Goal: Ask a question

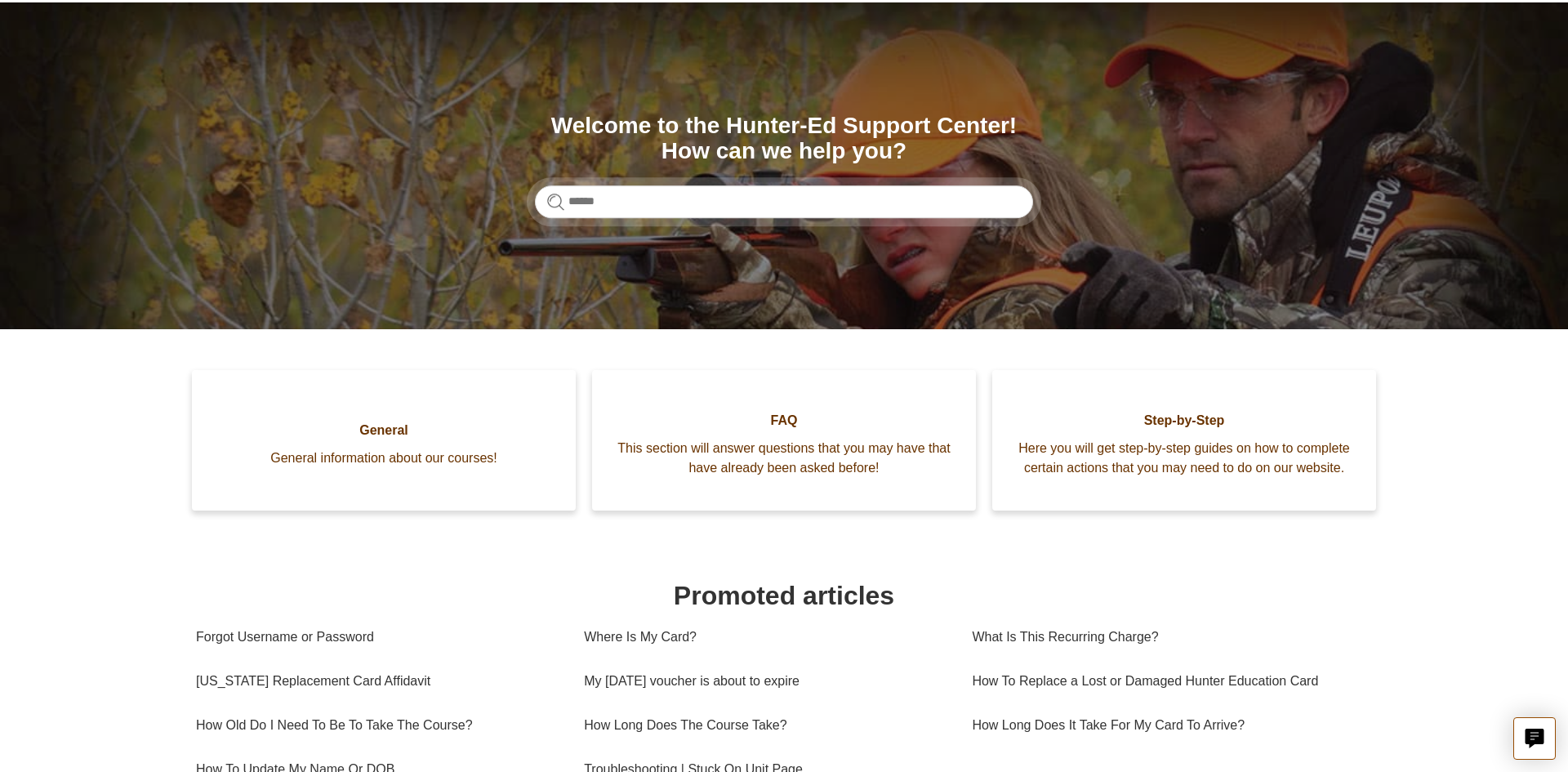
scroll to position [124, 0]
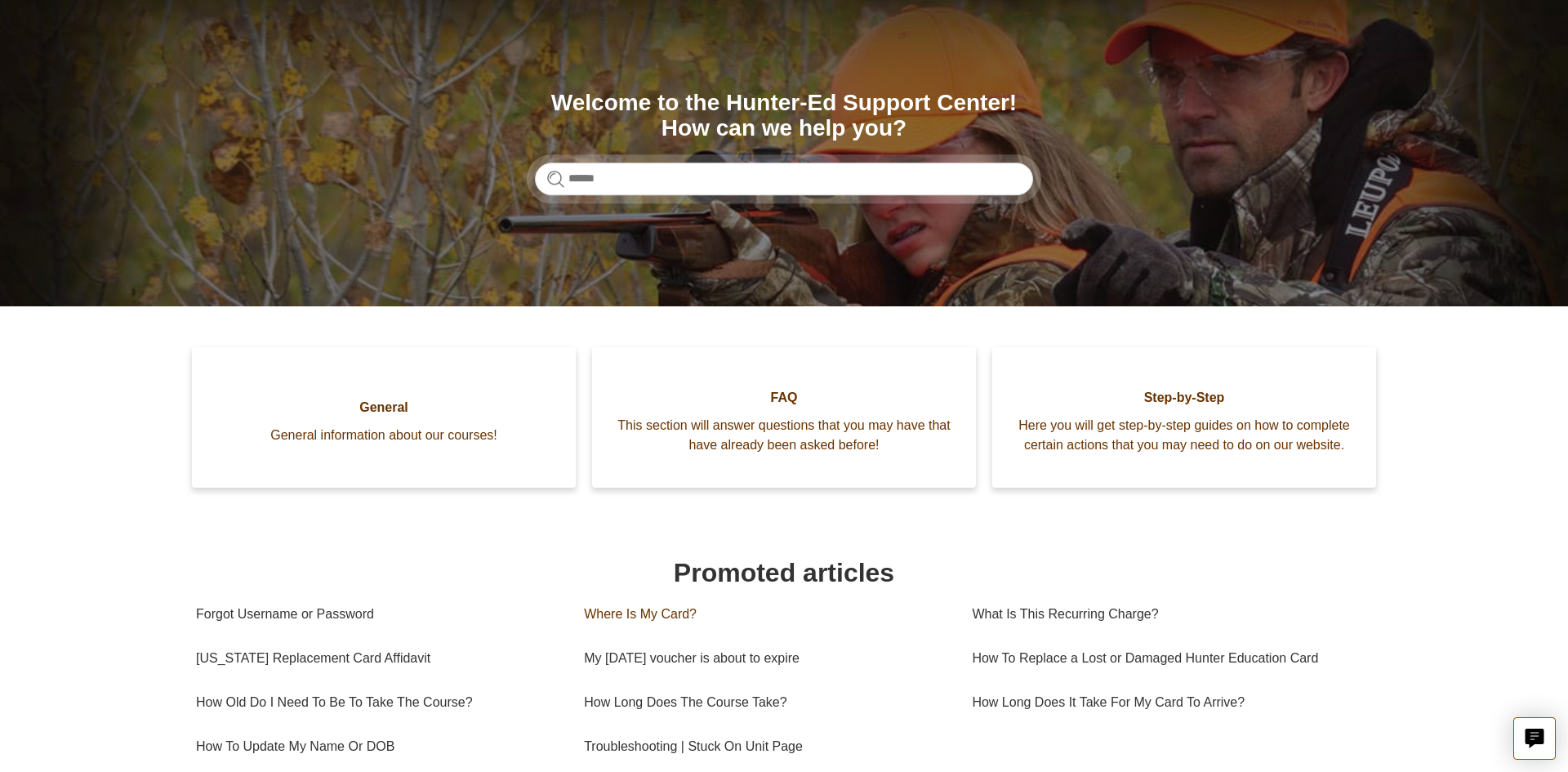
click at [612, 612] on link "Where Is My Card?" at bounding box center [766, 614] width 363 height 45
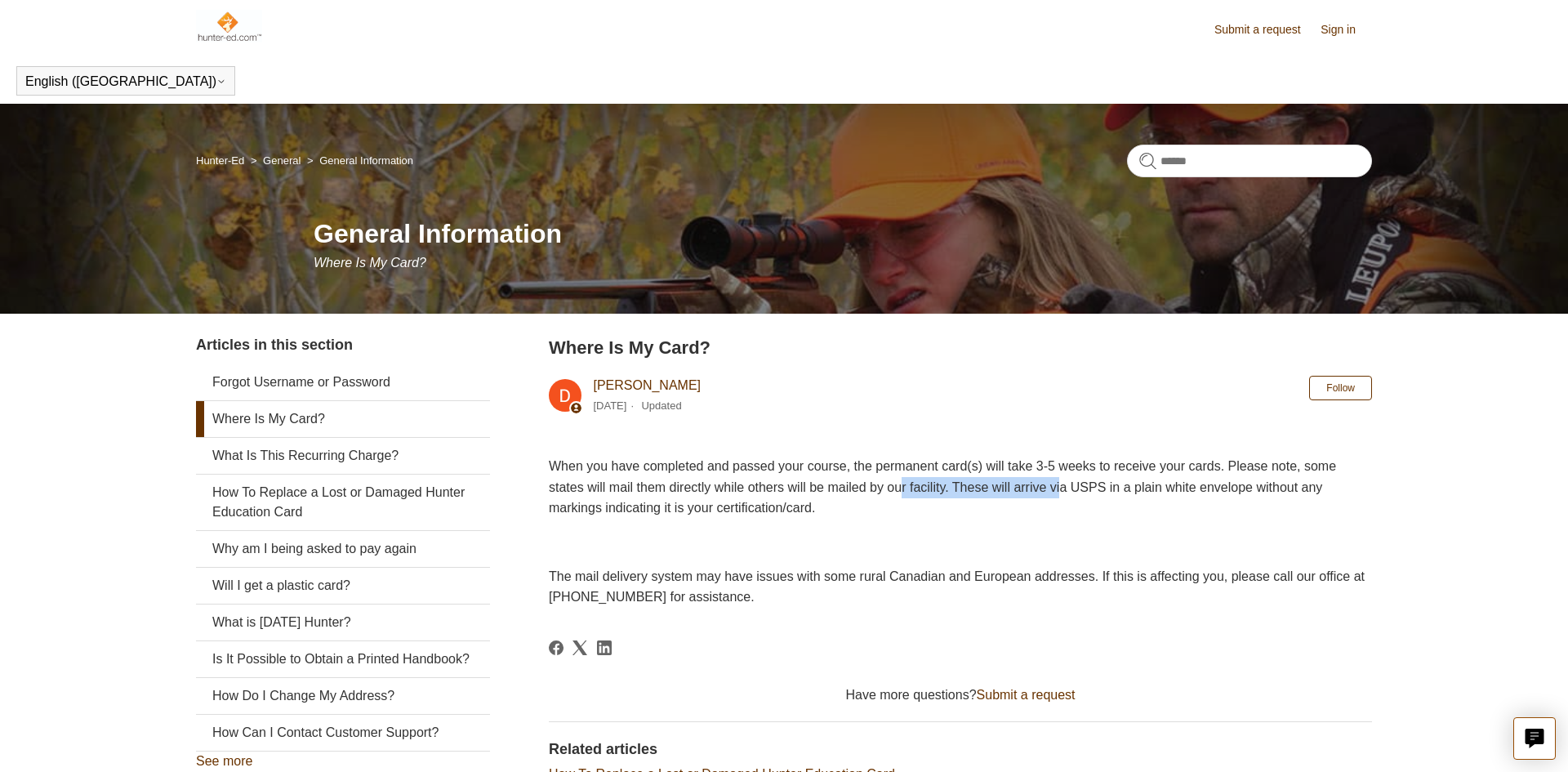
drag, startPoint x: 867, startPoint y: 488, endPoint x: 1024, endPoint y: 494, distance: 157.1
click at [1024, 494] on span "When you have completed and passed your course, the permanent card(s) will take…" at bounding box center [942, 487] width 787 height 56
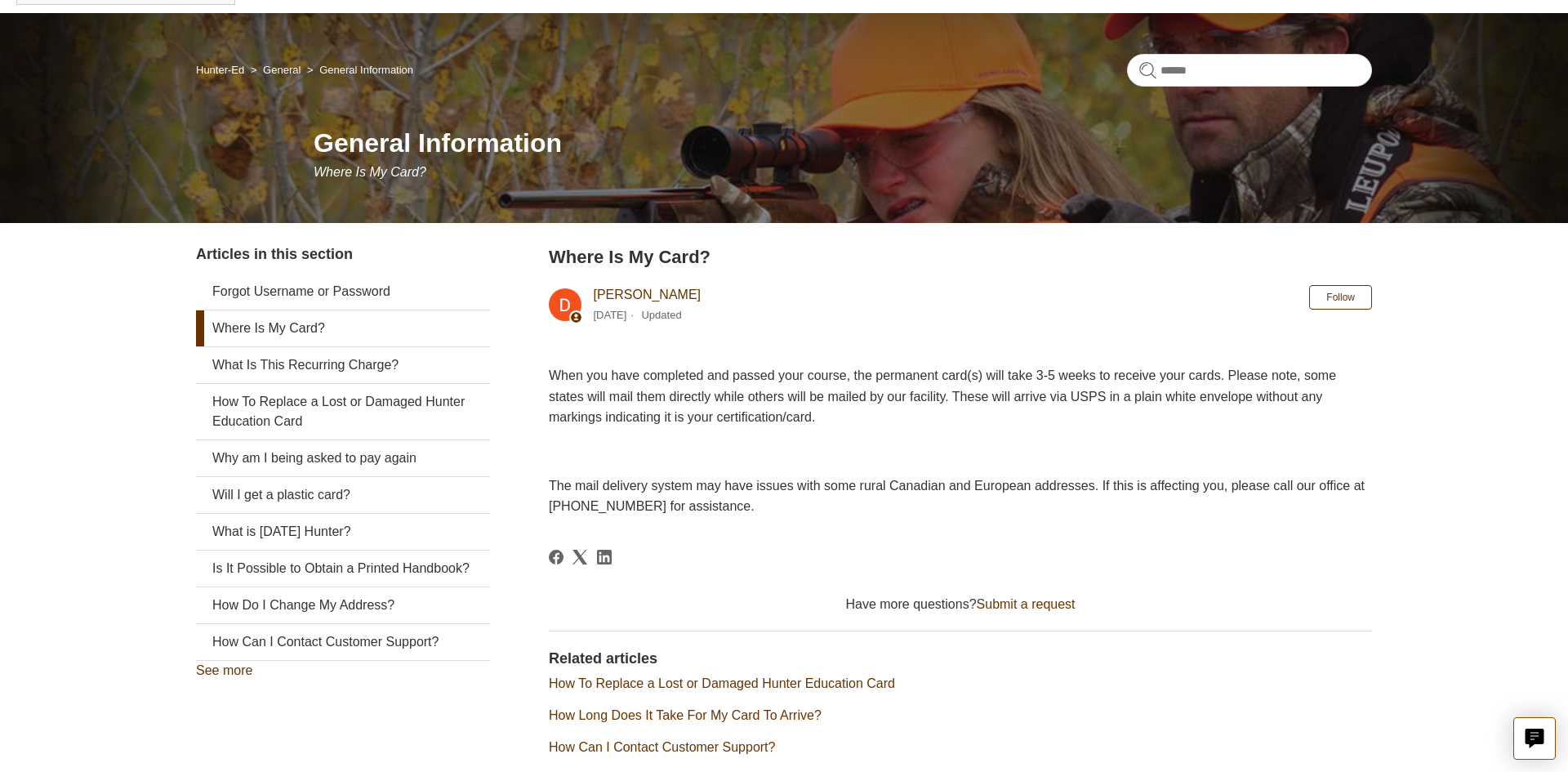
scroll to position [92, 0]
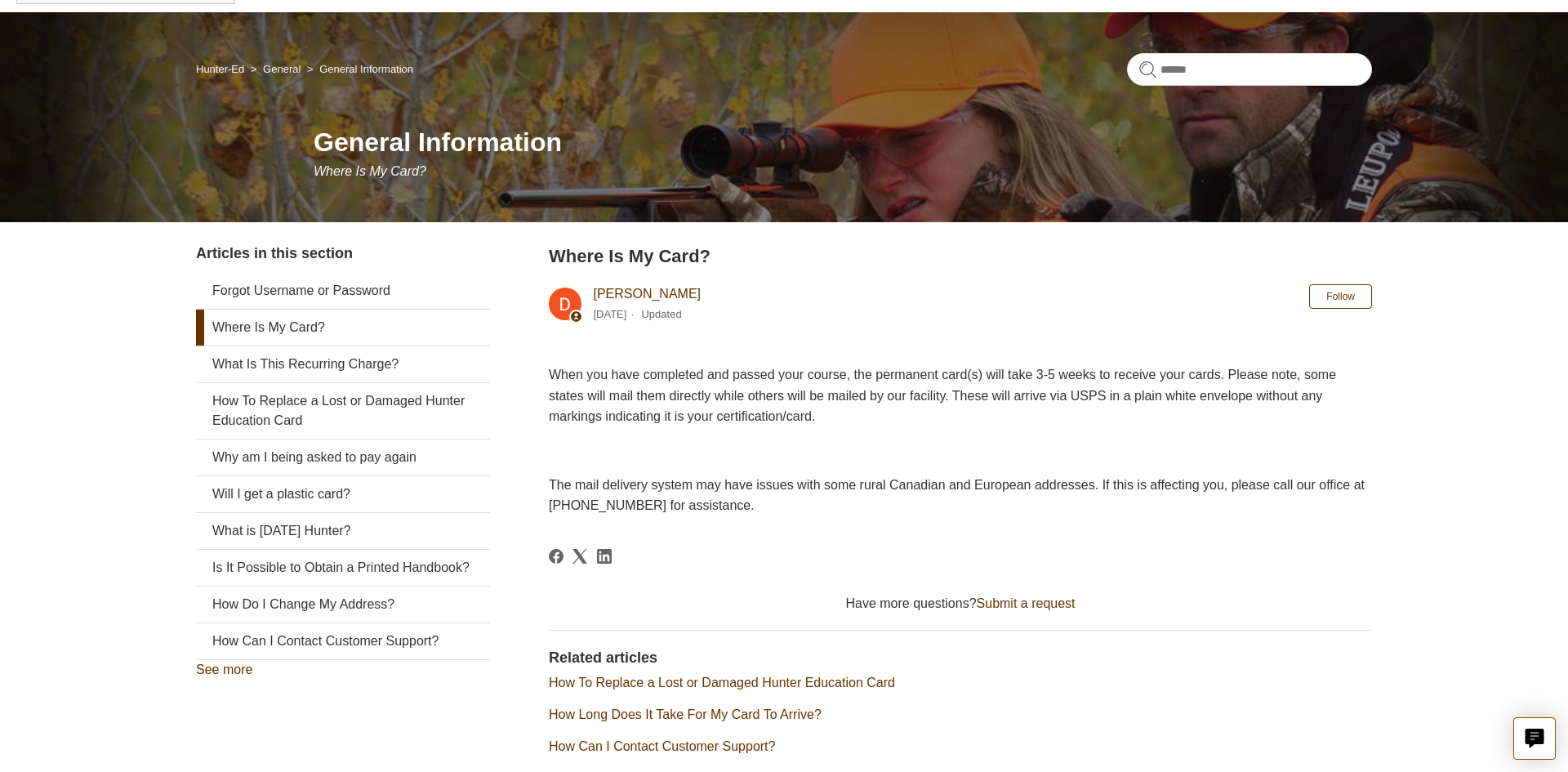
click at [1014, 600] on link "Submit a request" at bounding box center [1026, 603] width 98 height 14
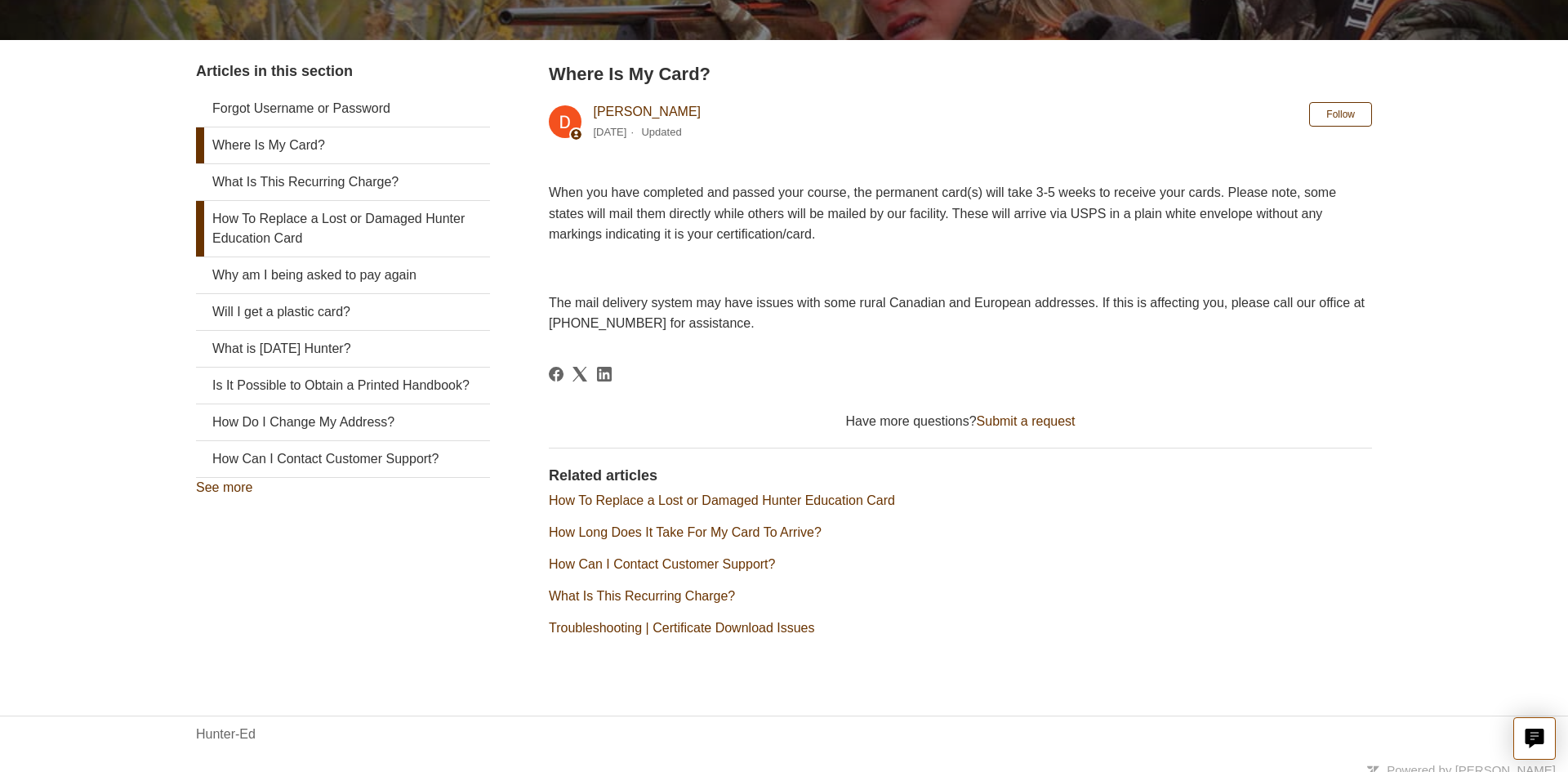
scroll to position [268, 0]
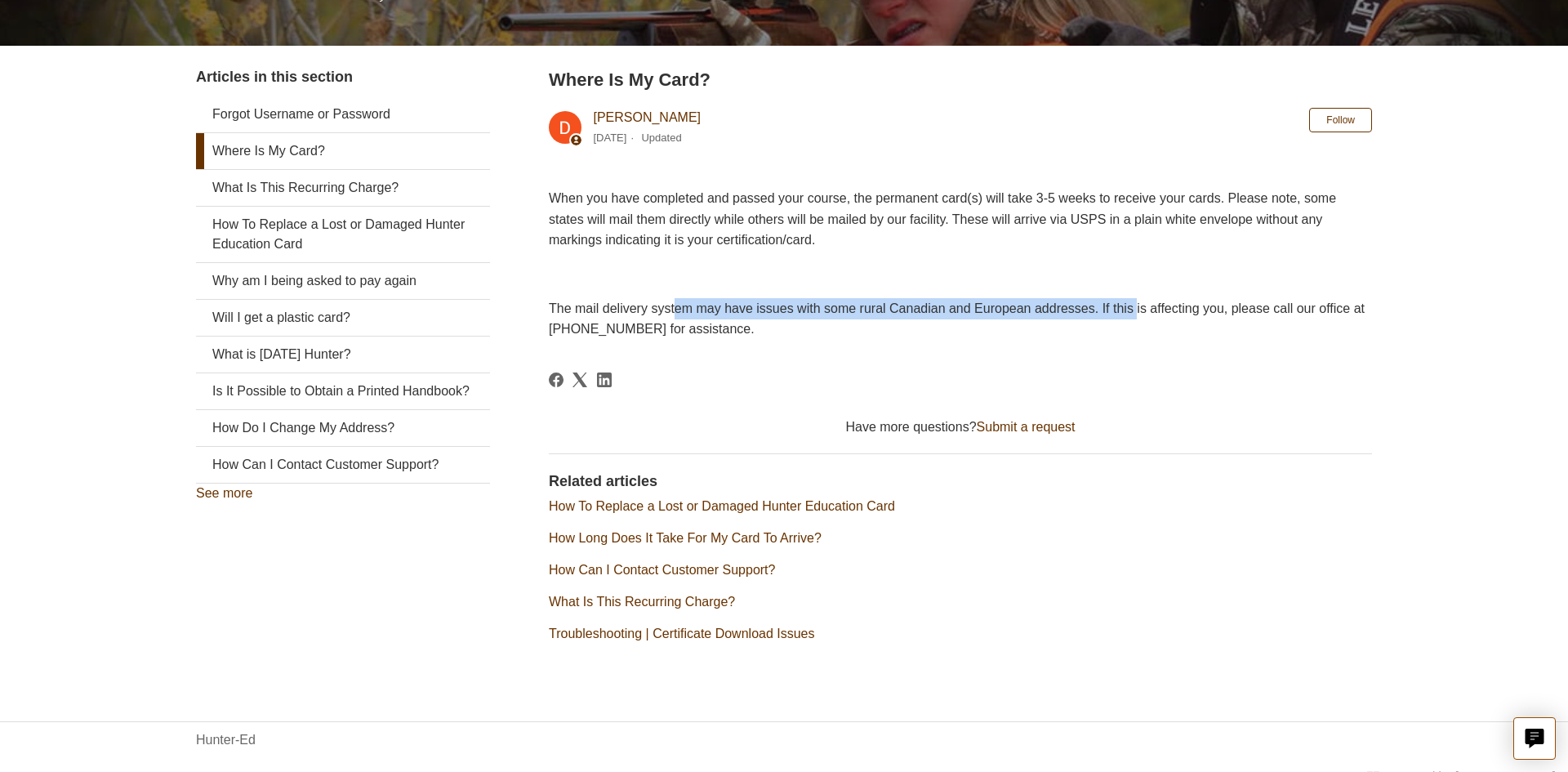
drag, startPoint x: 675, startPoint y: 313, endPoint x: 1136, endPoint y: 309, distance: 461.0
click at [1136, 309] on span "The mail delivery system may have issues with some rural Canadian and European …" at bounding box center [957, 319] width 816 height 35
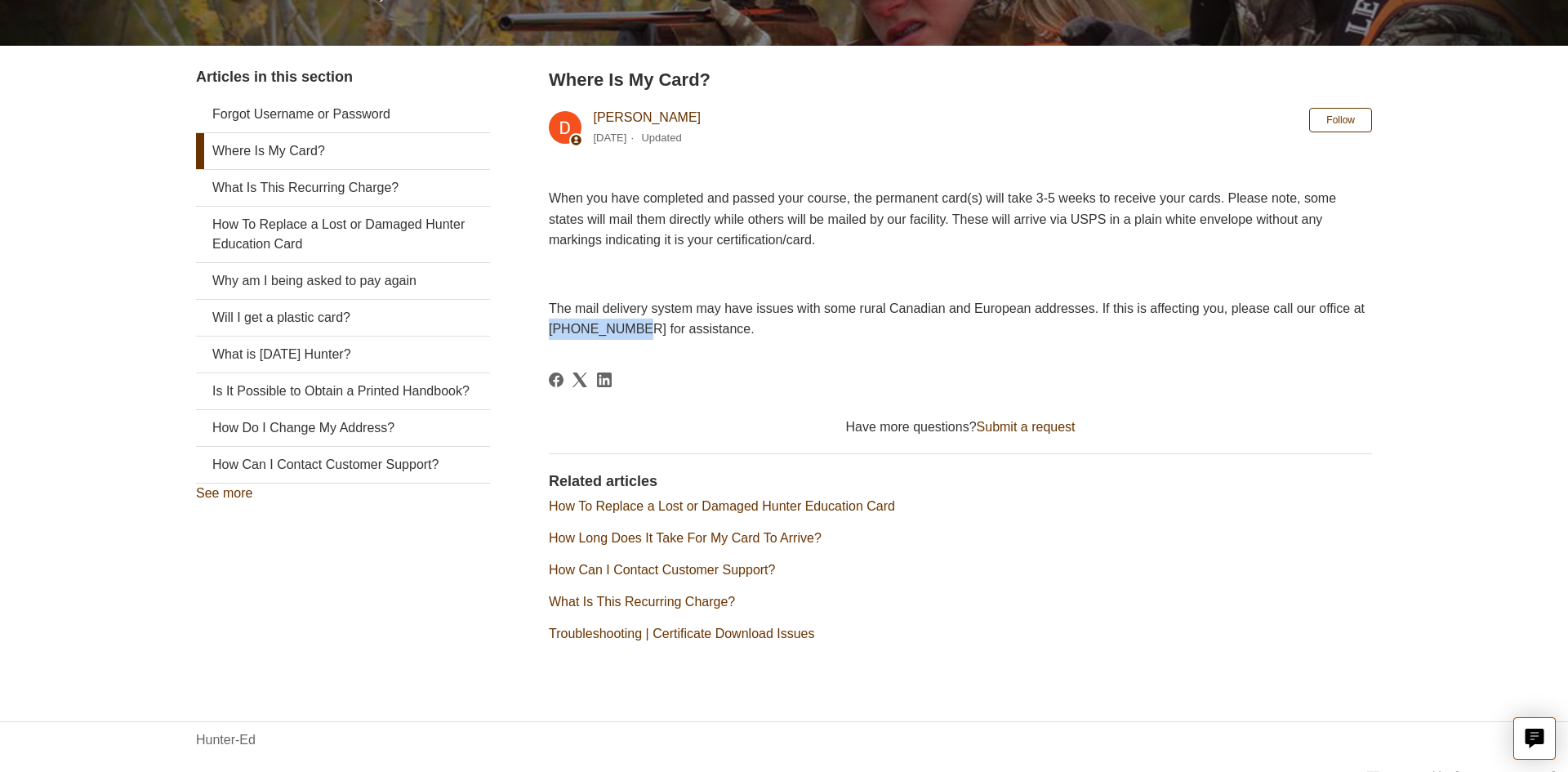
drag, startPoint x: 629, startPoint y: 327, endPoint x: 546, endPoint y: 330, distance: 83.1
click at [546, 330] on div "Articles in this section Forgot Username or Password Where Is My Card? What Is …" at bounding box center [784, 369] width 1176 height 607
drag, startPoint x: 983, startPoint y: 199, endPoint x: 1094, endPoint y: 191, distance: 111.3
click at [1094, 191] on span "When you have completed and passed your course, the permanent card(s) will take…" at bounding box center [942, 218] width 787 height 56
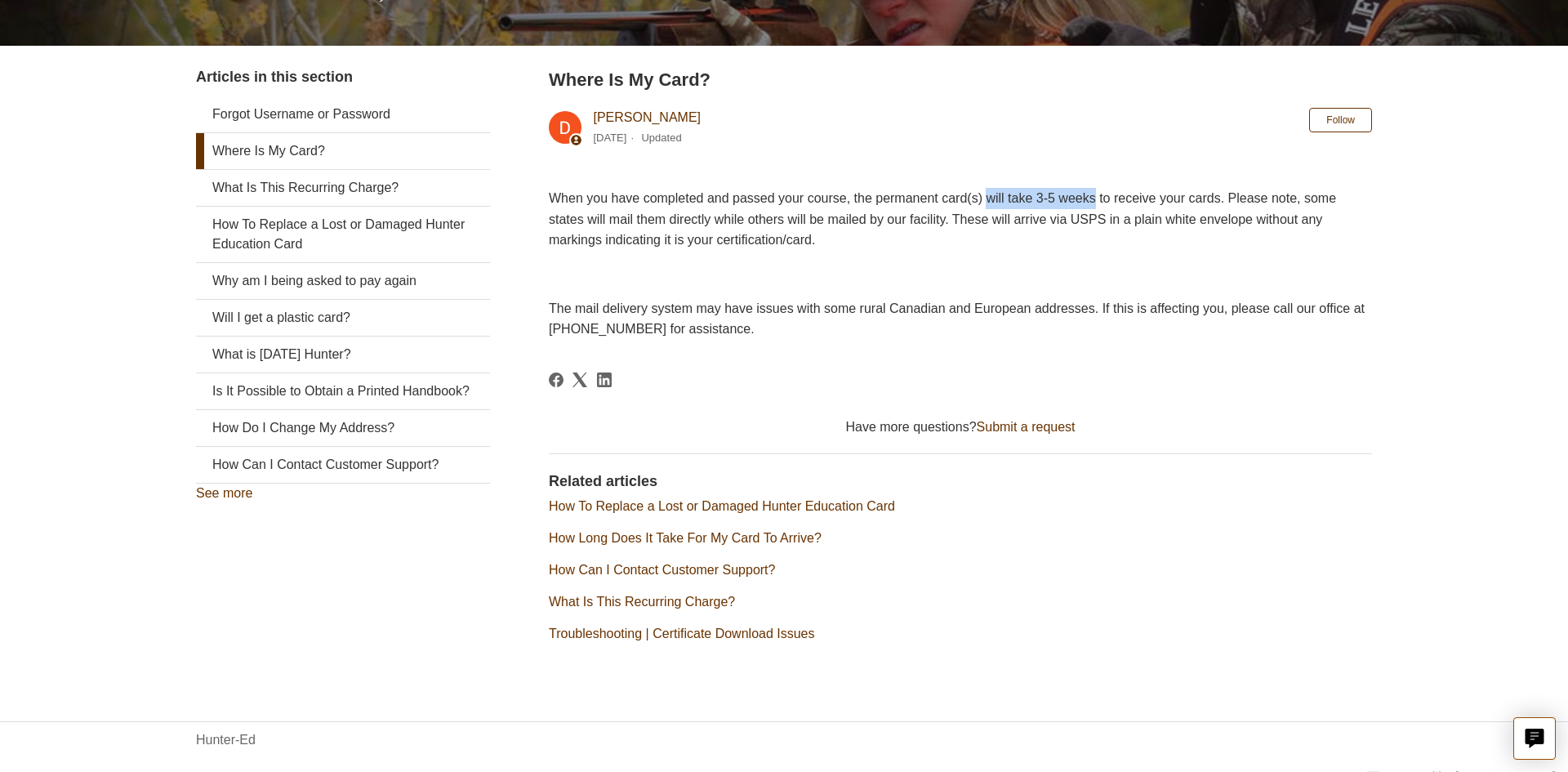
click at [1094, 191] on span "When you have completed and passed your course, the permanent card(s) will take…" at bounding box center [942, 218] width 787 height 56
click at [1028, 423] on link "Submit a request" at bounding box center [1026, 427] width 98 height 14
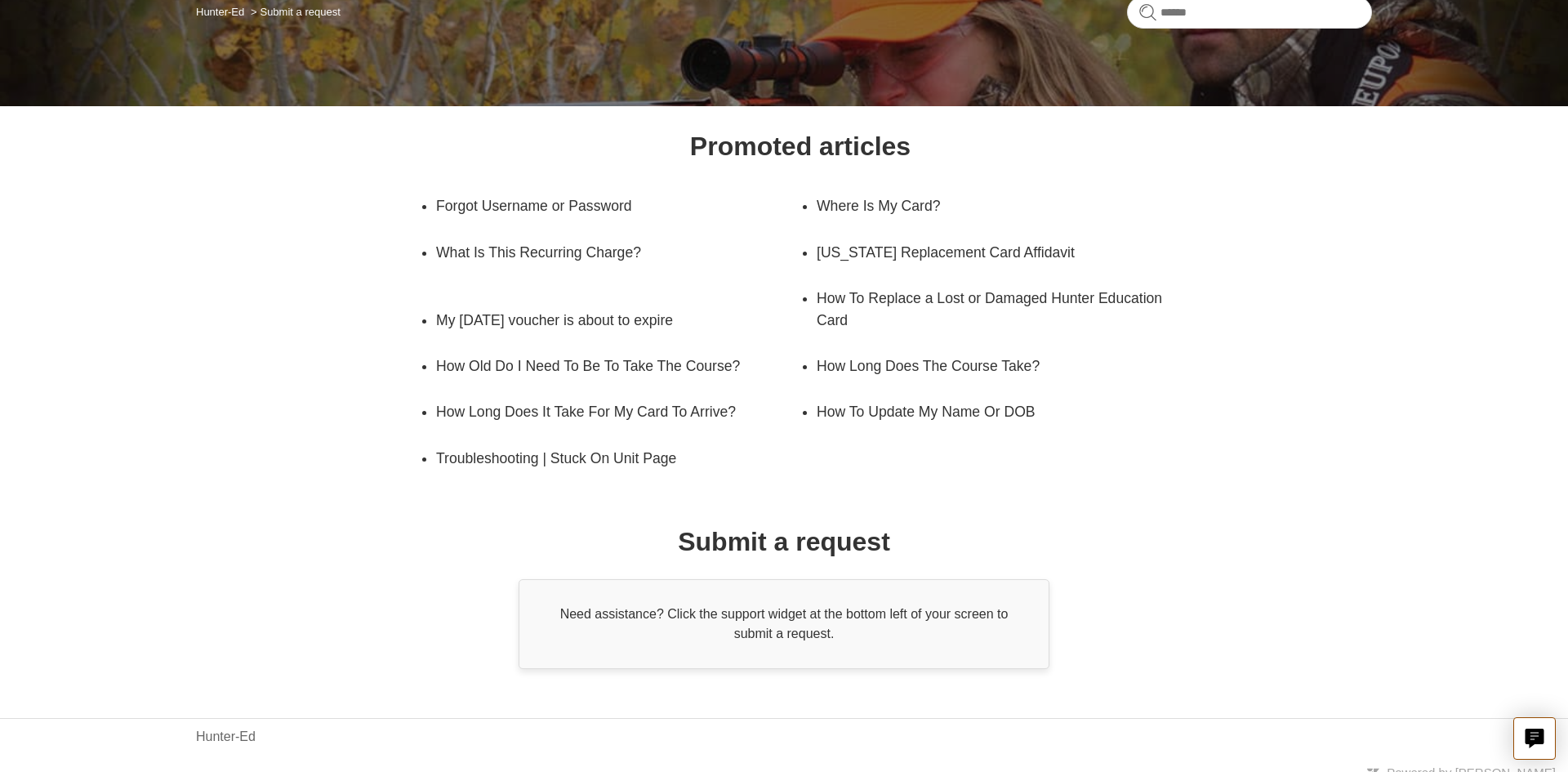
scroll to position [163, 0]
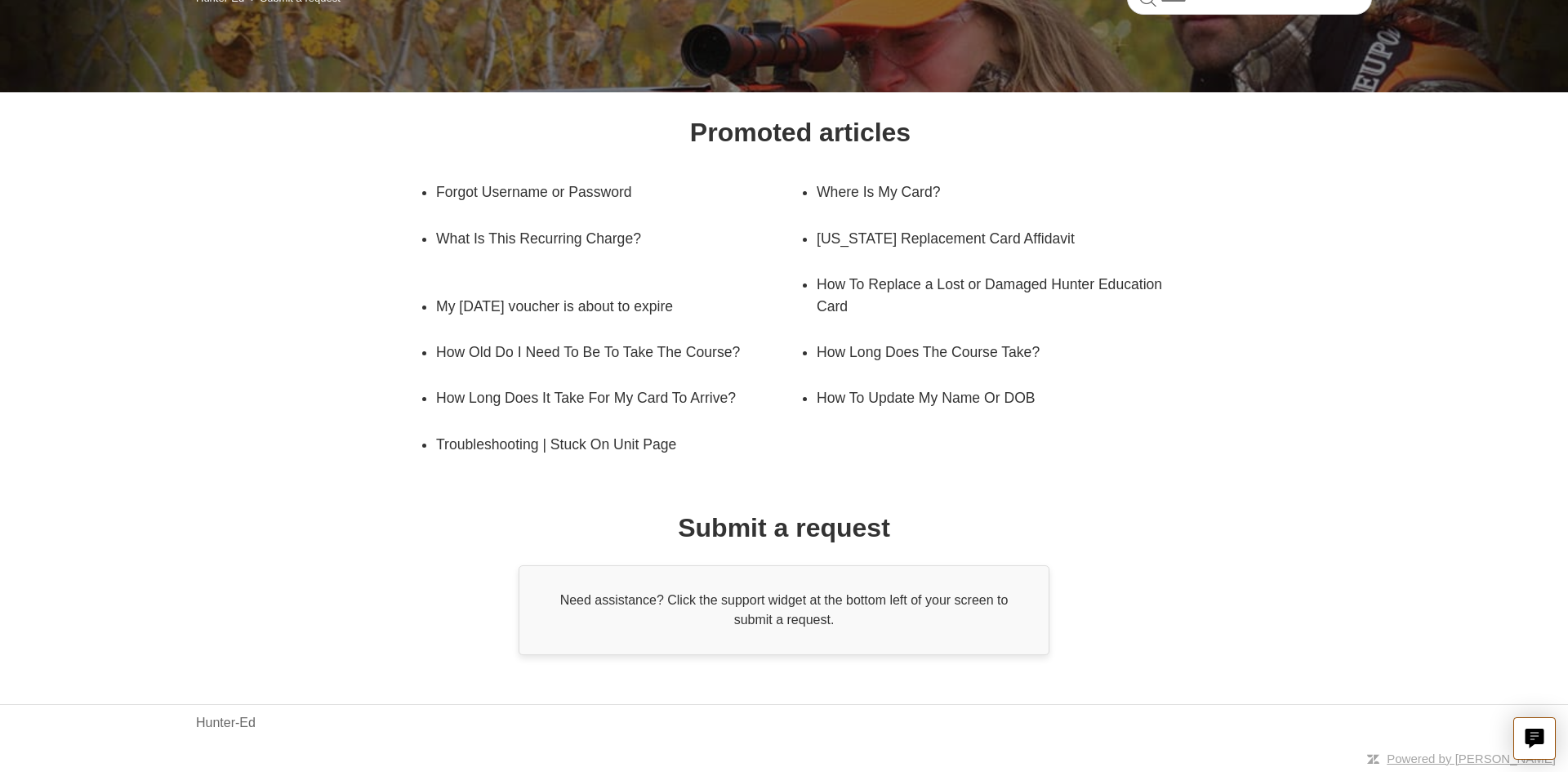
drag, startPoint x: 684, startPoint y: 599, endPoint x: 848, endPoint y: 610, distance: 164.4
click at [848, 610] on div "Need assistance? Click the support widget at the bottom left of your screen to …" at bounding box center [784, 610] width 531 height 90
drag, startPoint x: 784, startPoint y: 602, endPoint x: 862, endPoint y: 638, distance: 85.9
click at [862, 638] on div "Need assistance? Click the support widget at the bottom left of your screen to …" at bounding box center [784, 610] width 531 height 90
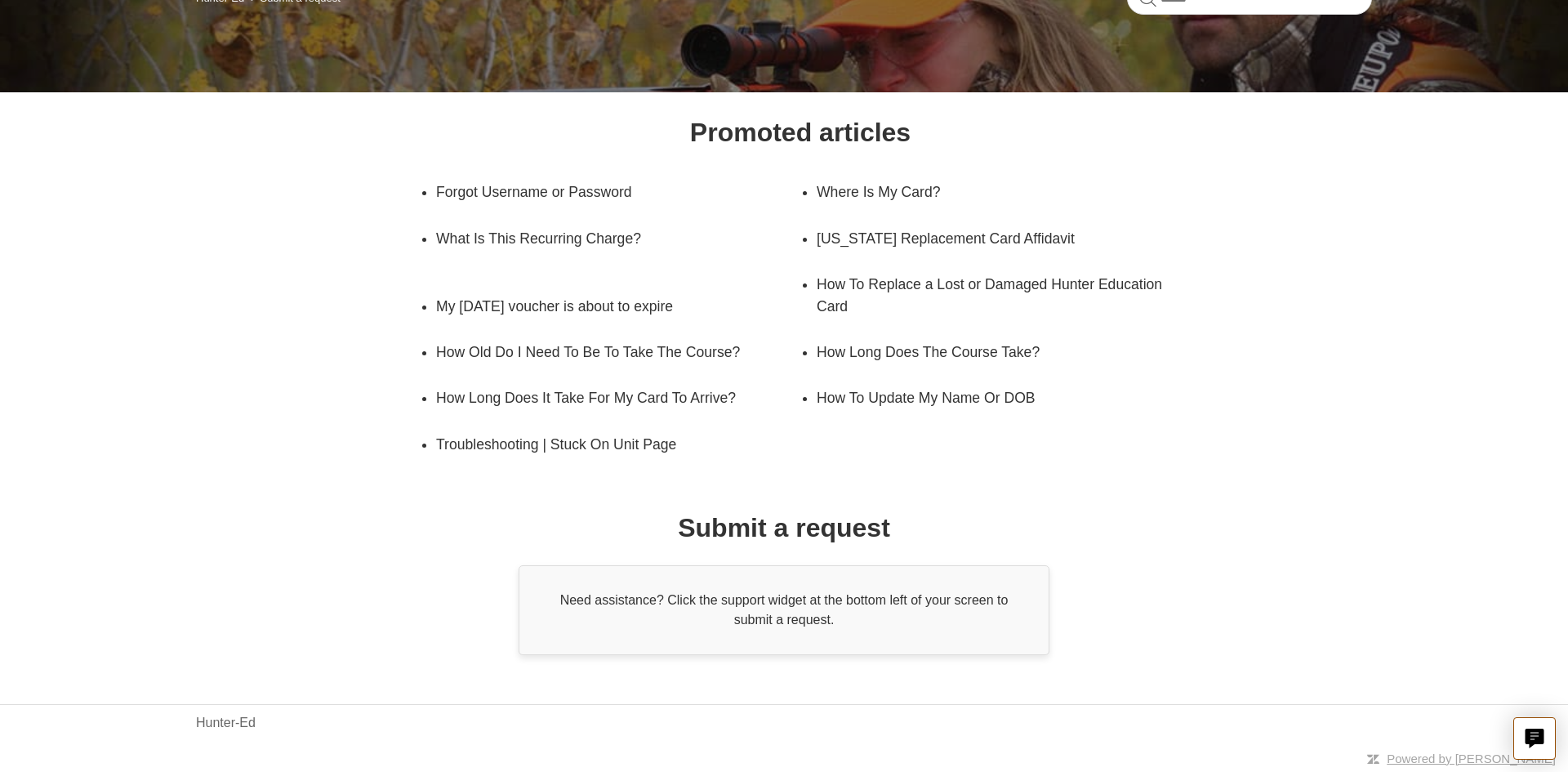
click at [862, 638] on div "Need assistance? Click the support widget at the bottom left of your screen to …" at bounding box center [784, 610] width 531 height 90
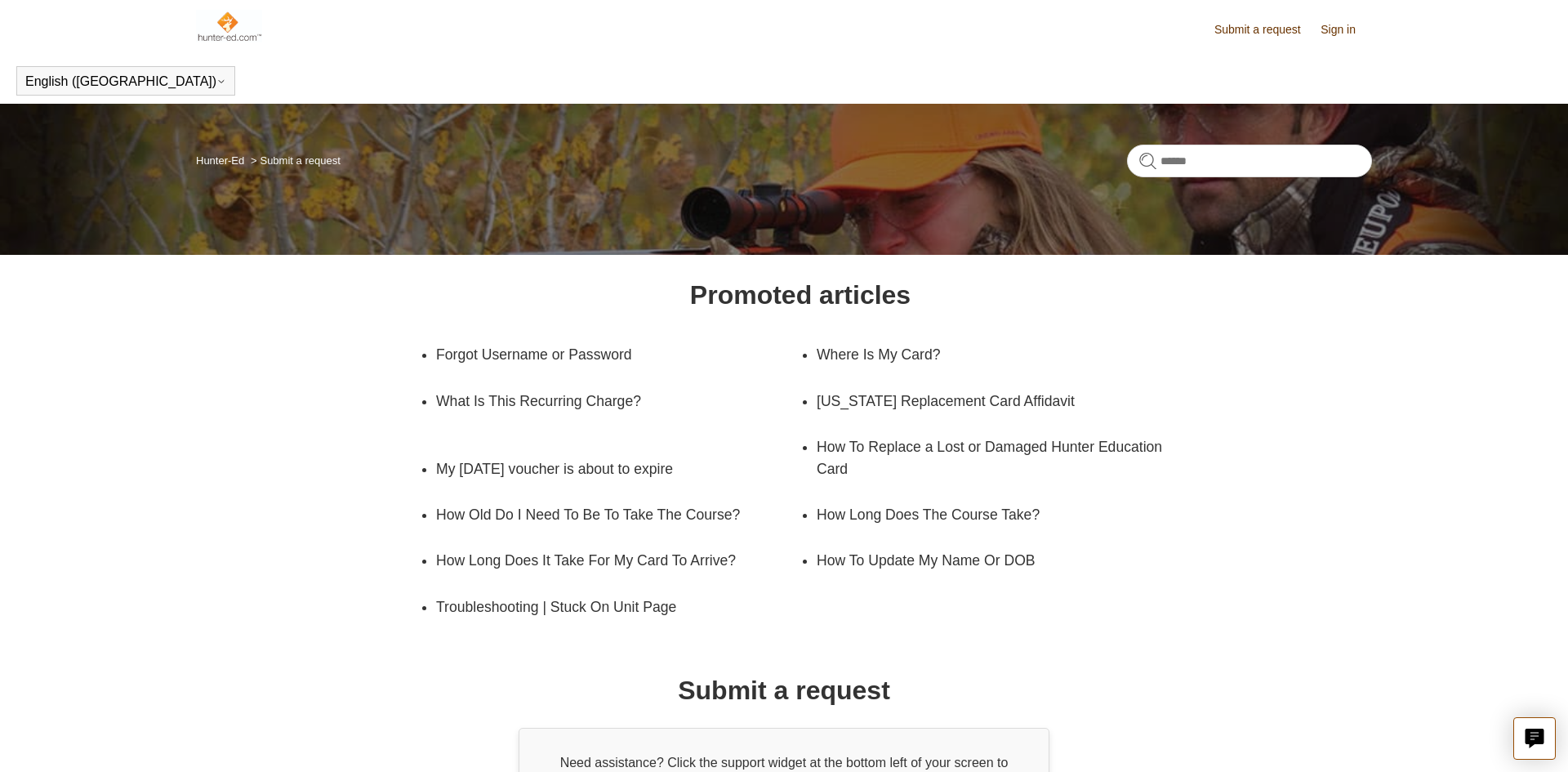
click at [1353, 27] on link "Sign in" at bounding box center [1346, 30] width 51 height 17
